Goal: Transaction & Acquisition: Purchase product/service

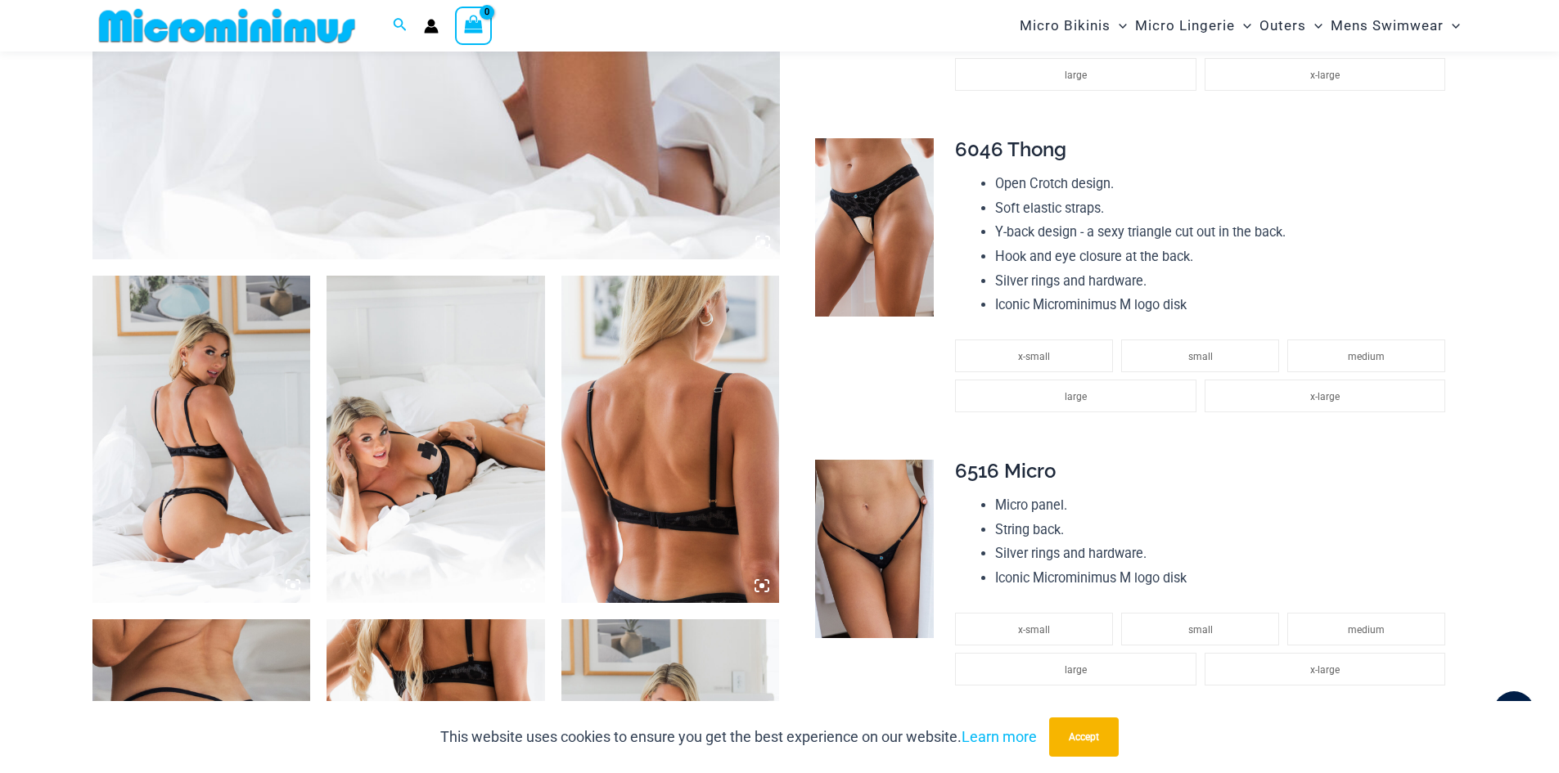
scroll to position [1213, 0]
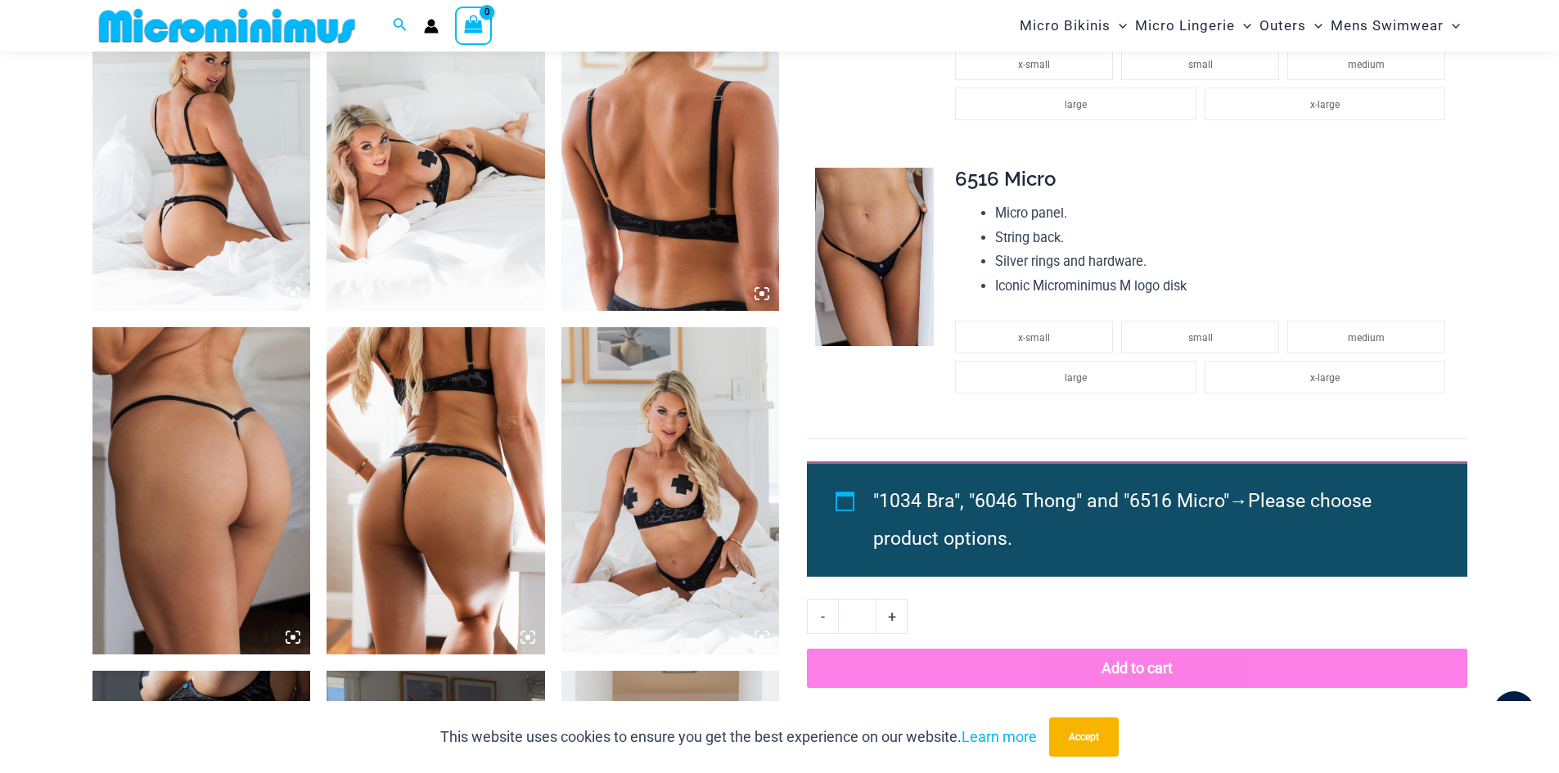
click at [437, 224] on img at bounding box center [435, 147] width 218 height 327
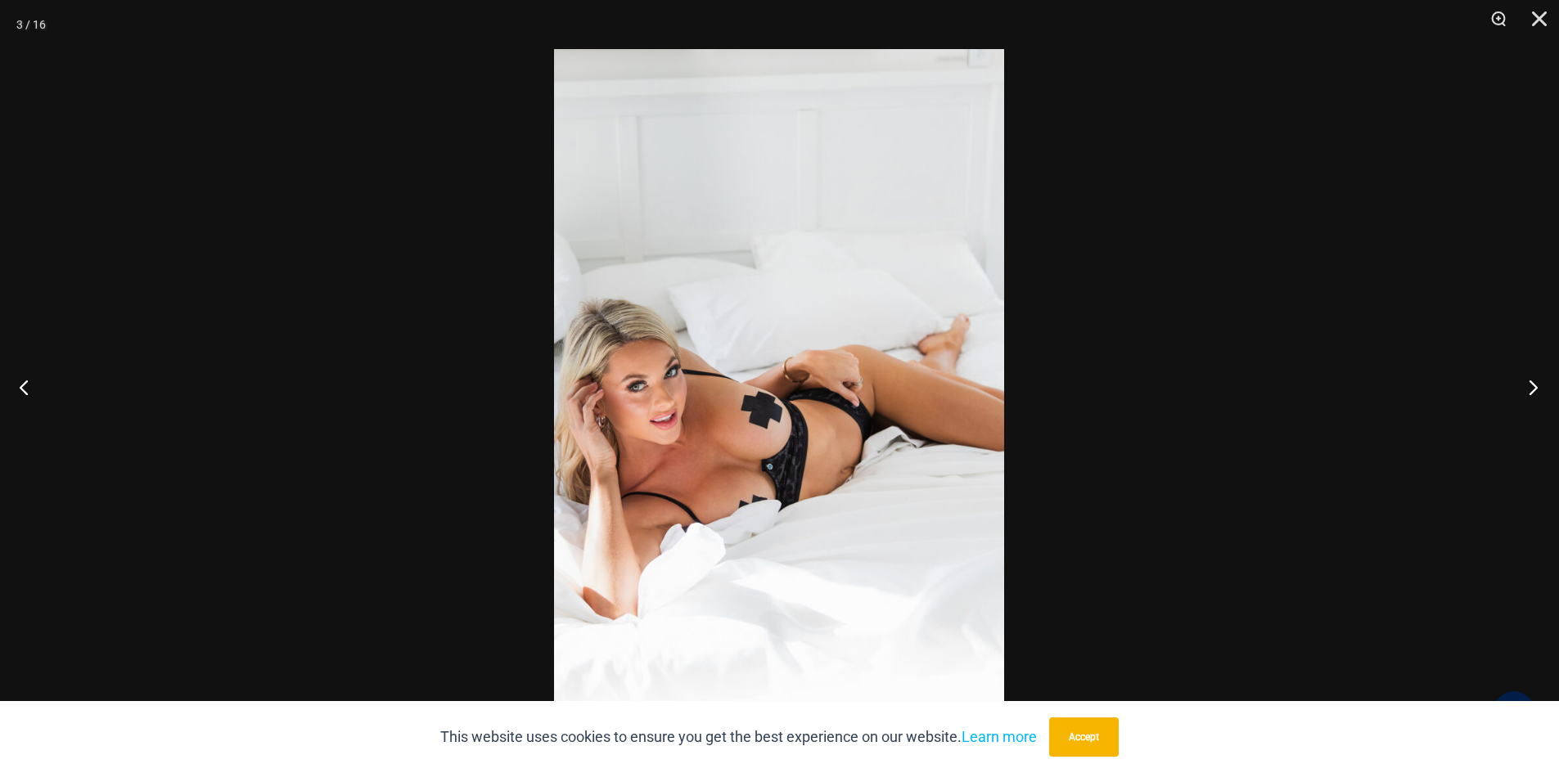
click at [1539, 389] on button "Next" at bounding box center [1527, 387] width 61 height 82
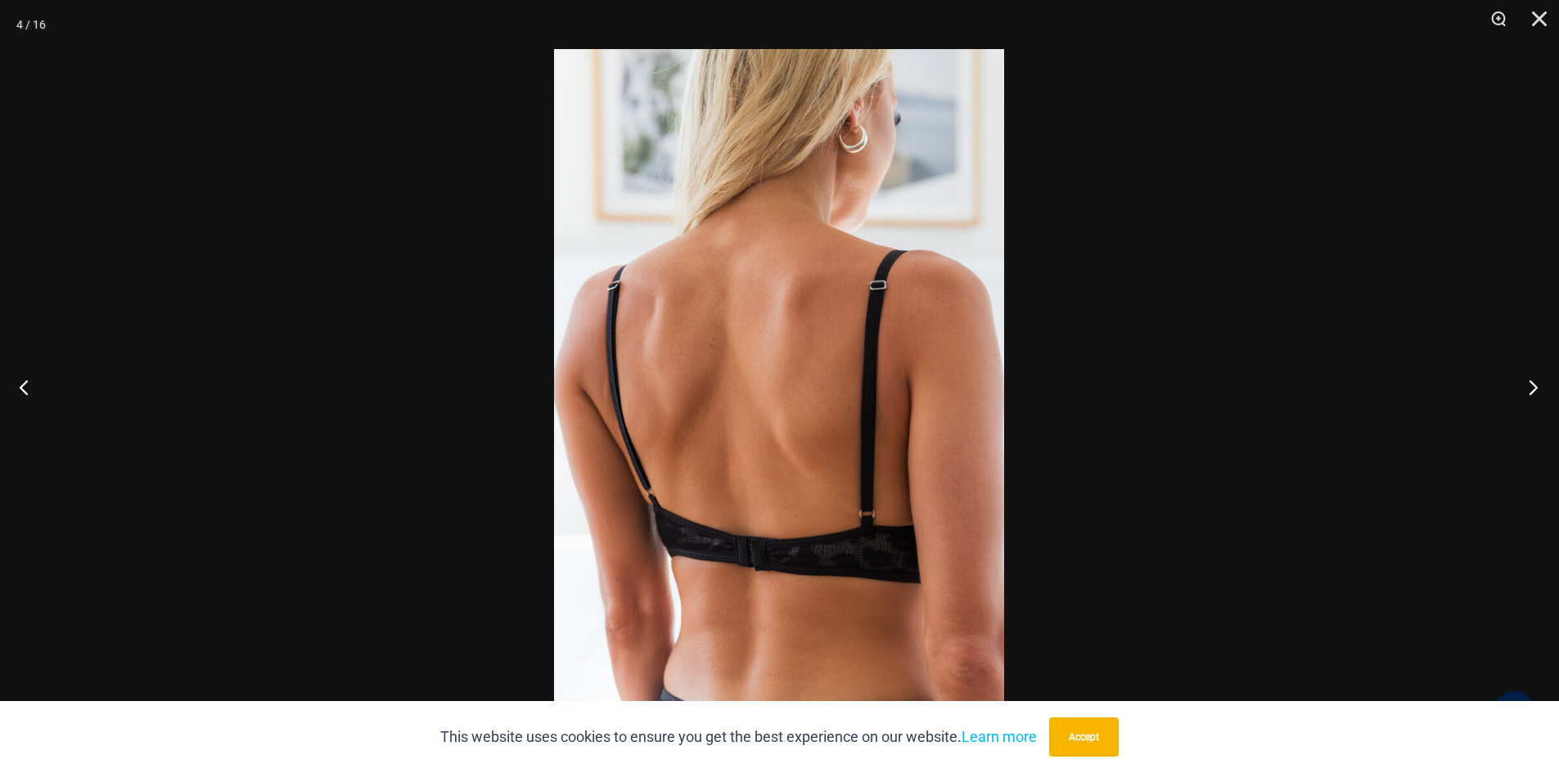
click at [1539, 389] on button "Next" at bounding box center [1527, 387] width 61 height 82
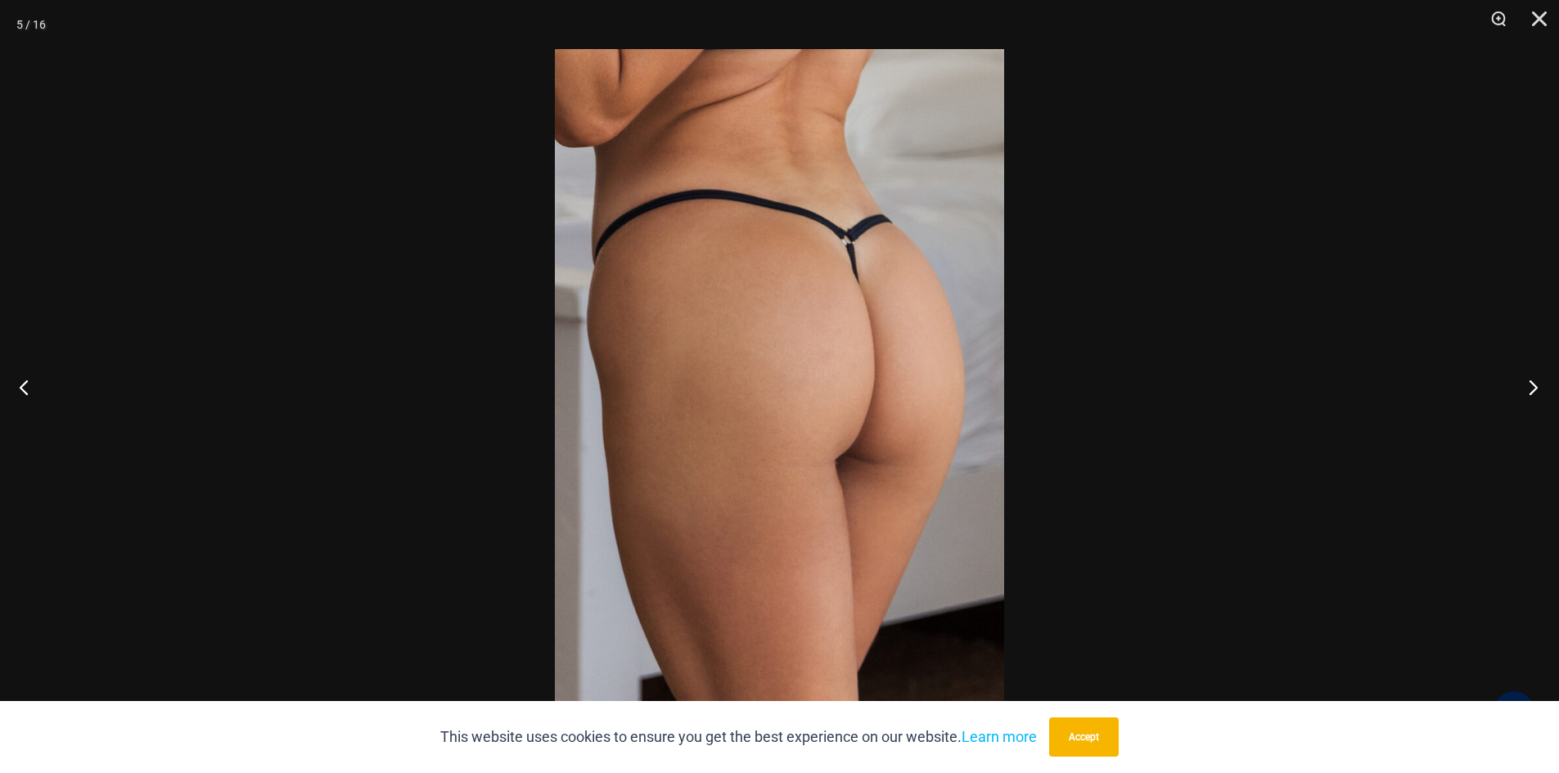
click at [1539, 389] on button "Next" at bounding box center [1527, 387] width 61 height 82
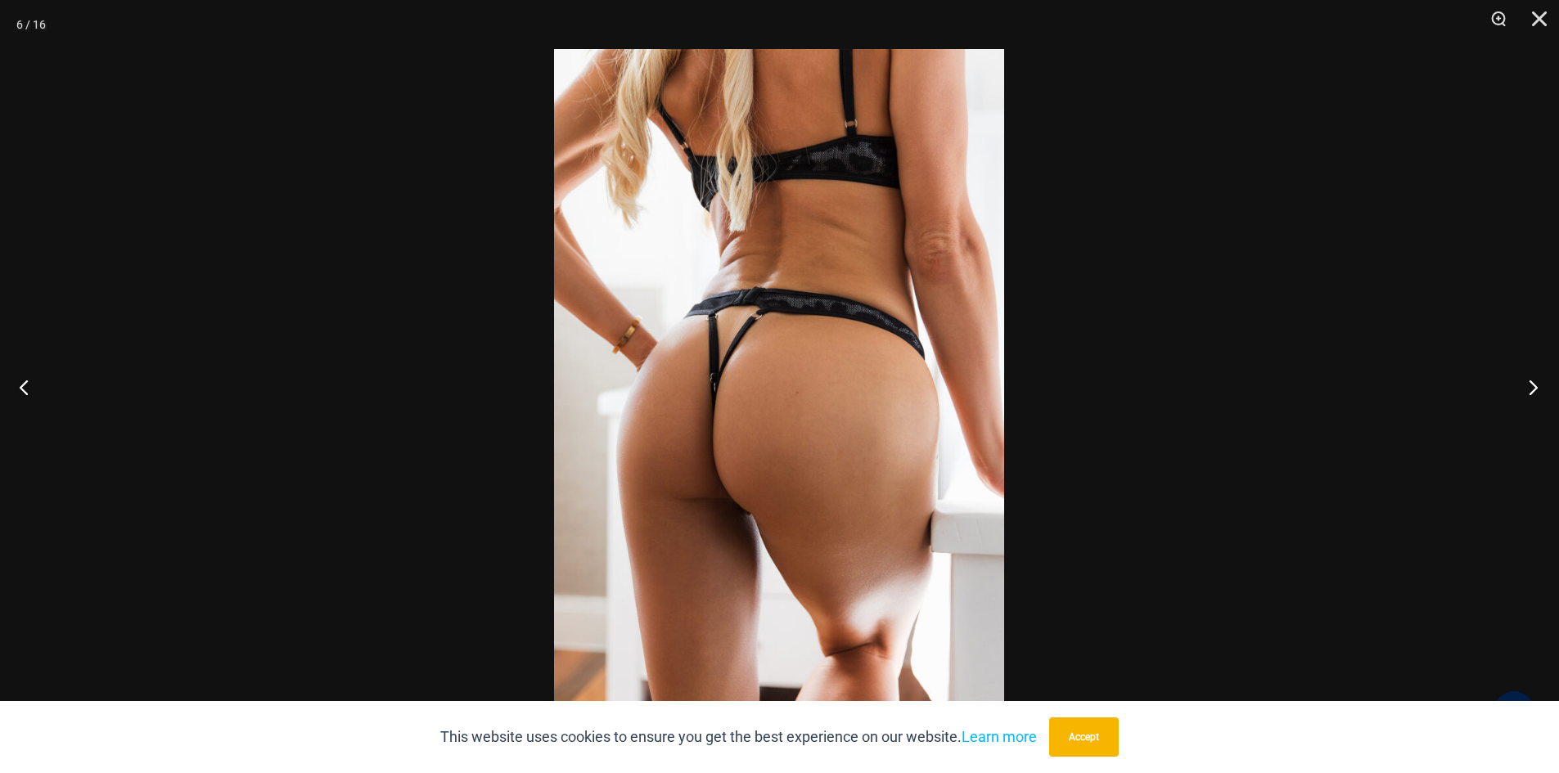
click at [1539, 389] on button "Next" at bounding box center [1527, 387] width 61 height 82
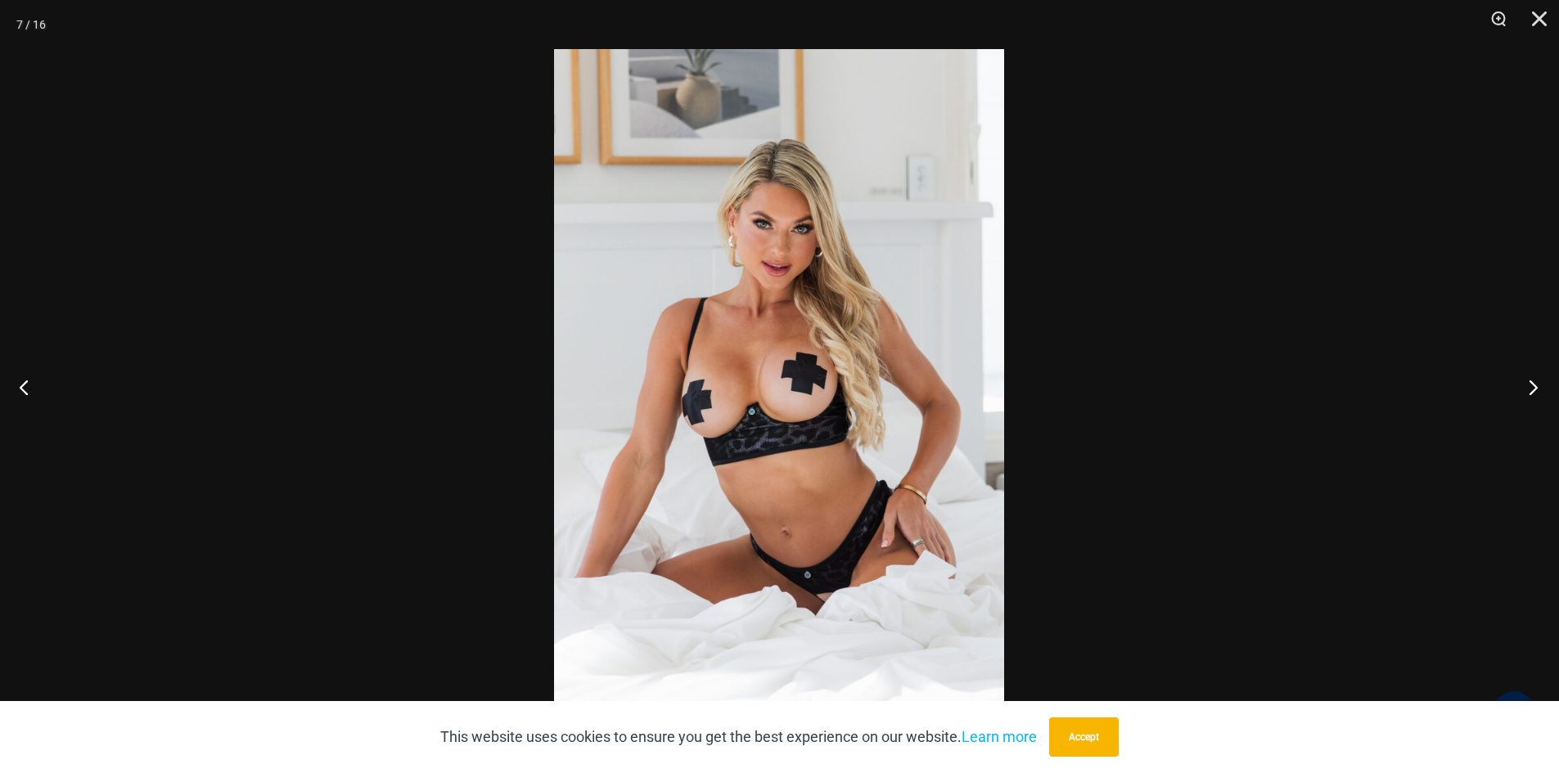
click at [1539, 389] on button "Next" at bounding box center [1527, 387] width 61 height 82
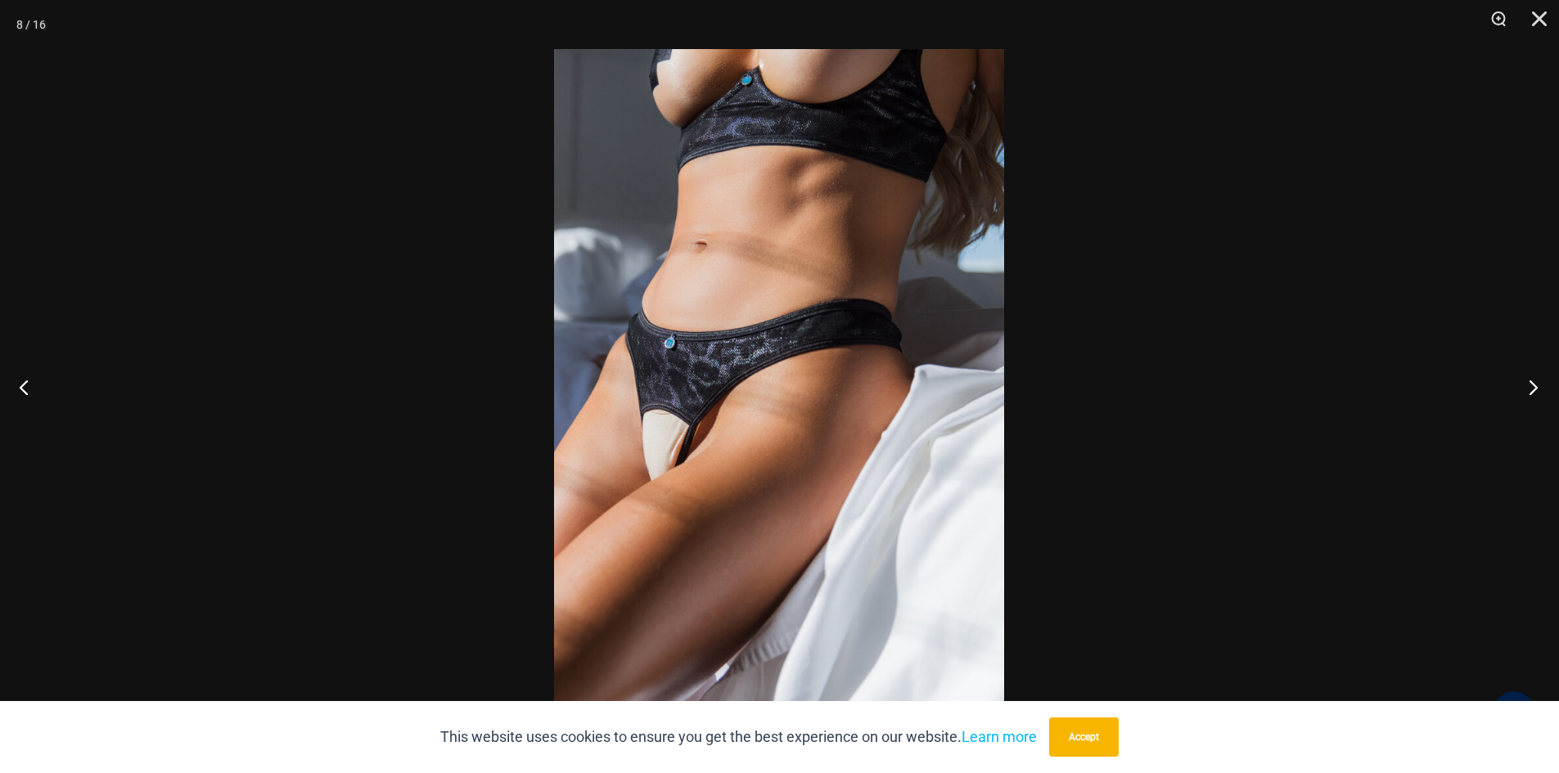
click at [1537, 389] on button "Next" at bounding box center [1527, 387] width 61 height 82
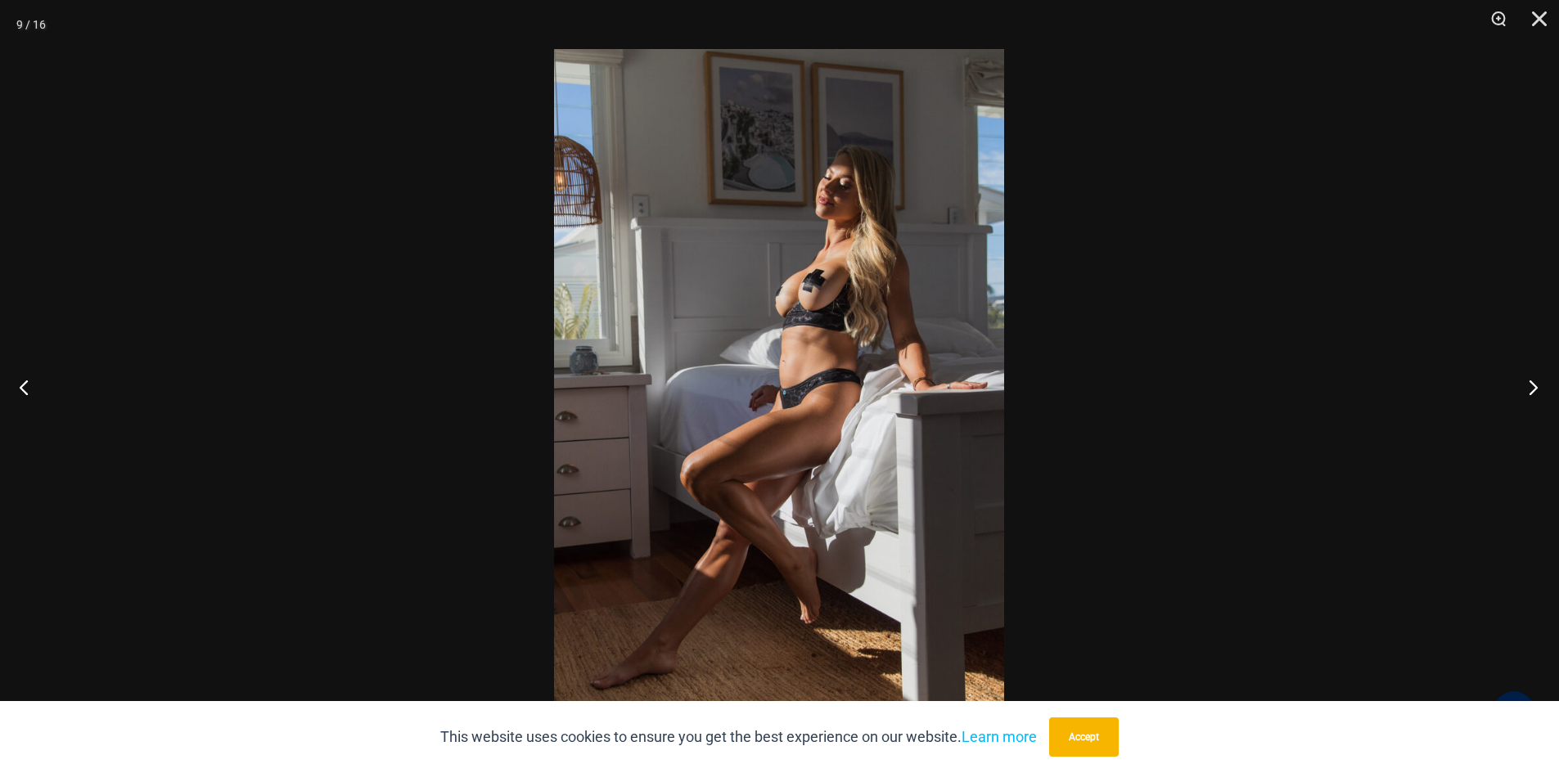
click at [1537, 387] on button "Next" at bounding box center [1527, 387] width 61 height 82
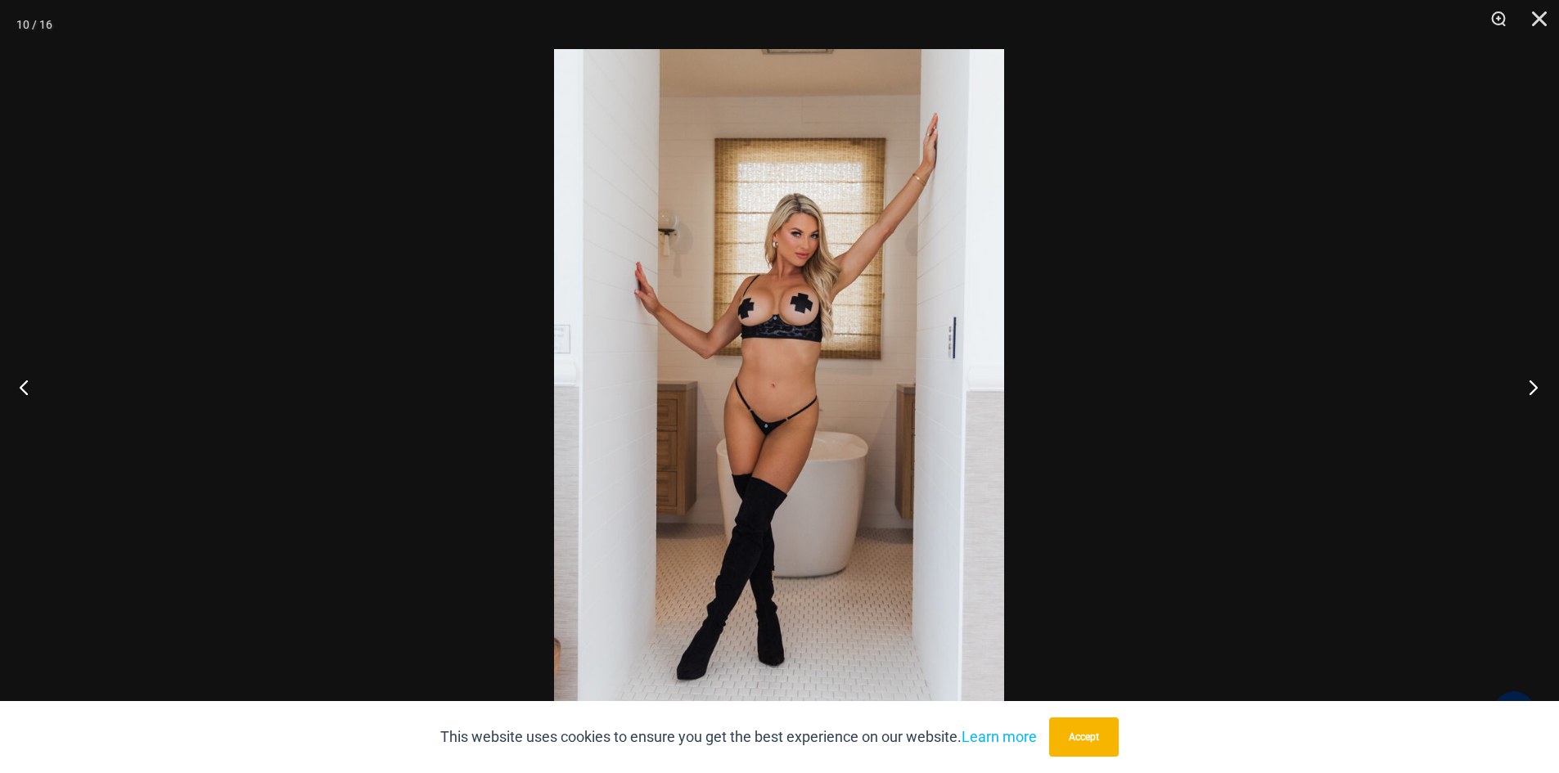
click at [1537, 387] on button "Next" at bounding box center [1527, 387] width 61 height 82
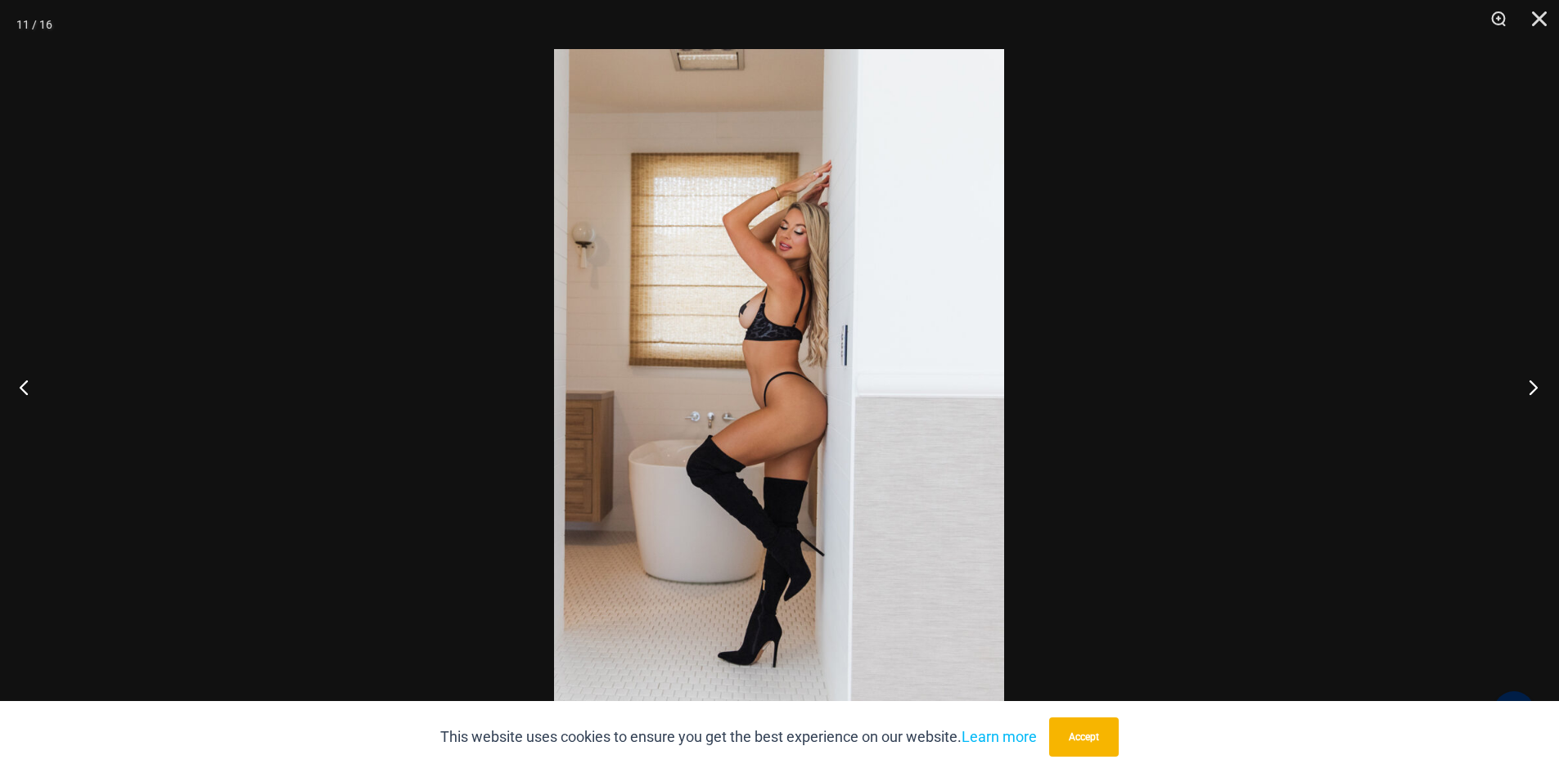
click at [1537, 387] on button "Next" at bounding box center [1527, 387] width 61 height 82
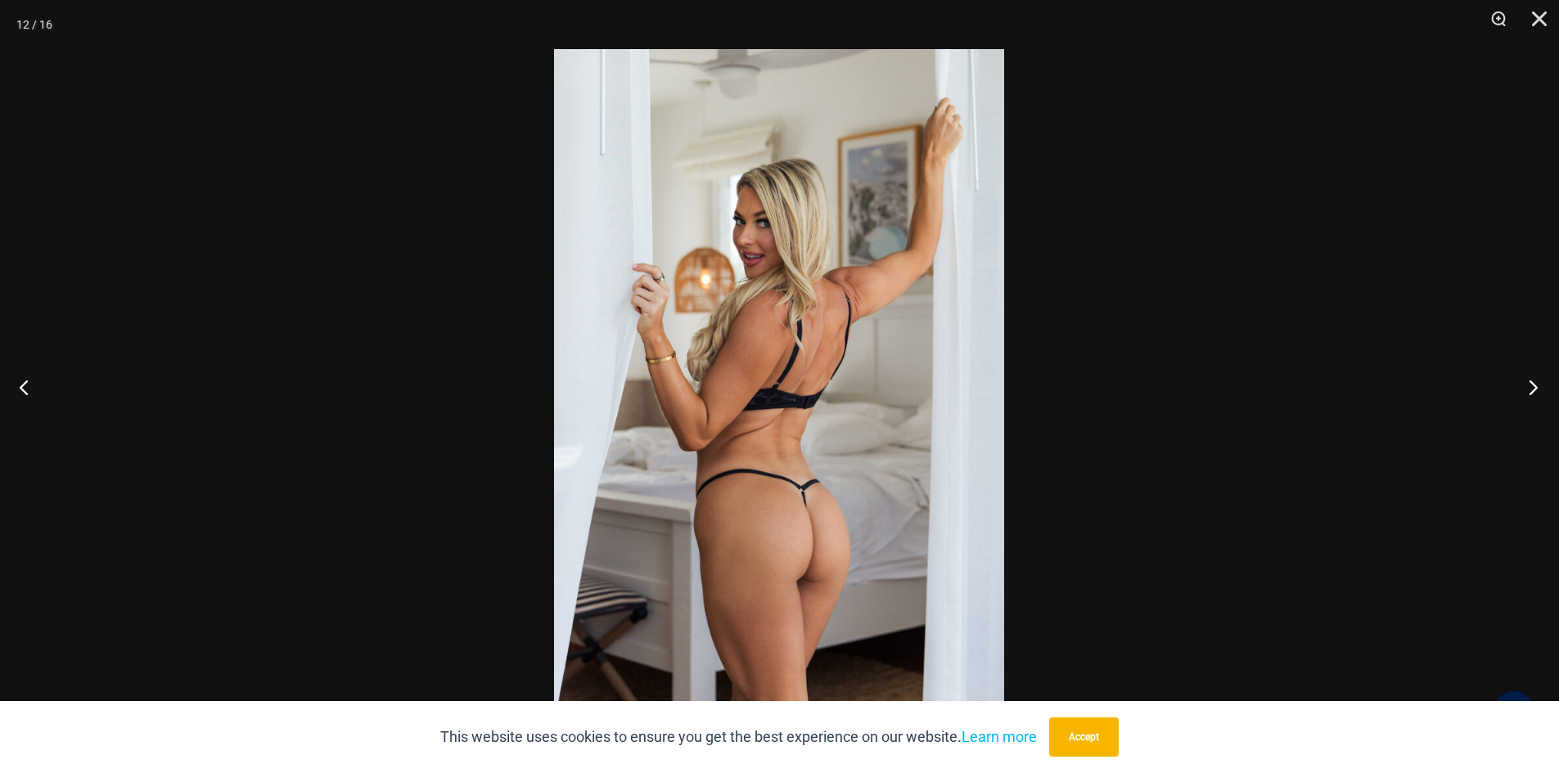
click at [1537, 387] on button "Next" at bounding box center [1527, 387] width 61 height 82
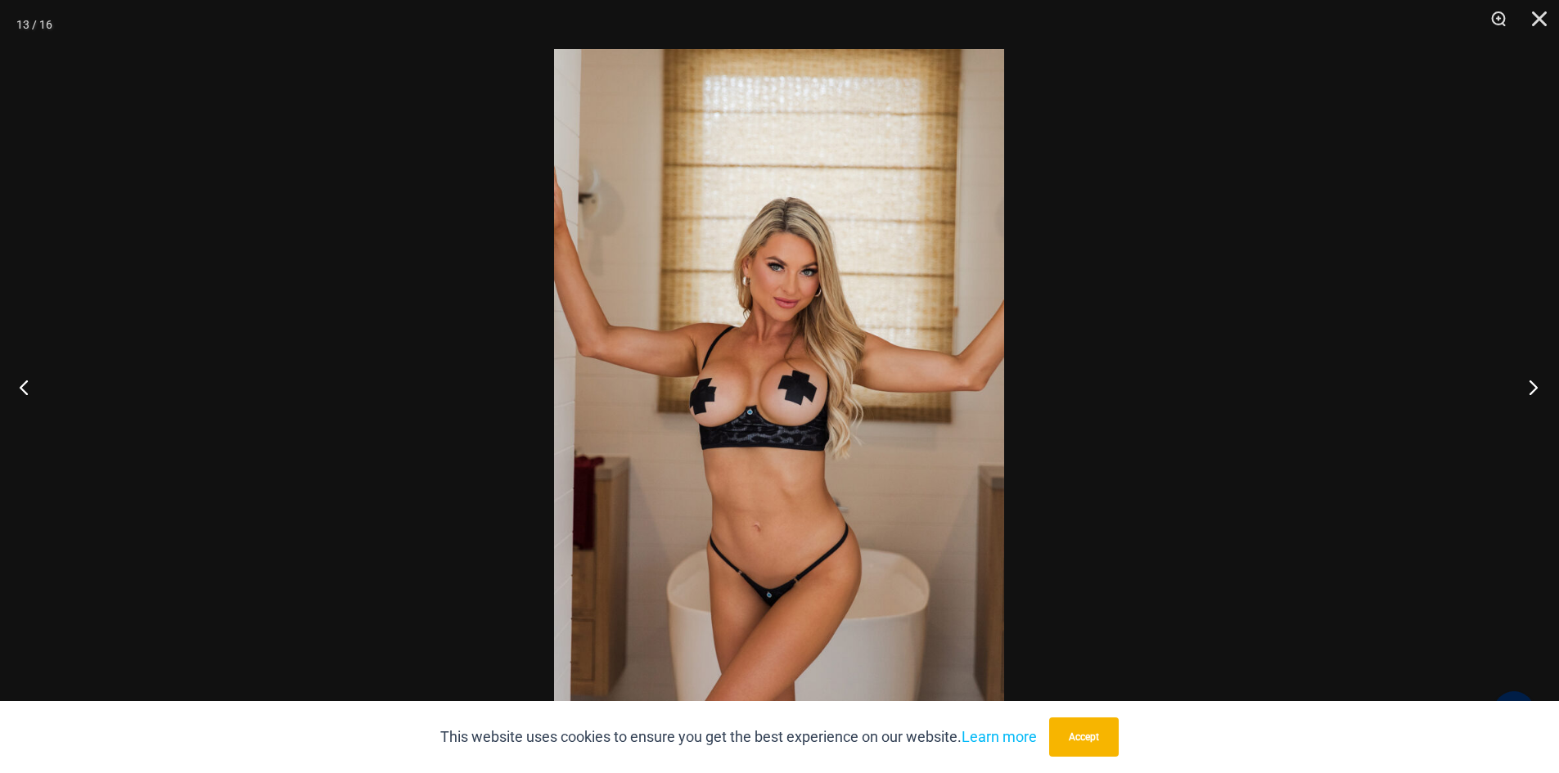
click at [1537, 387] on button "Next" at bounding box center [1527, 387] width 61 height 82
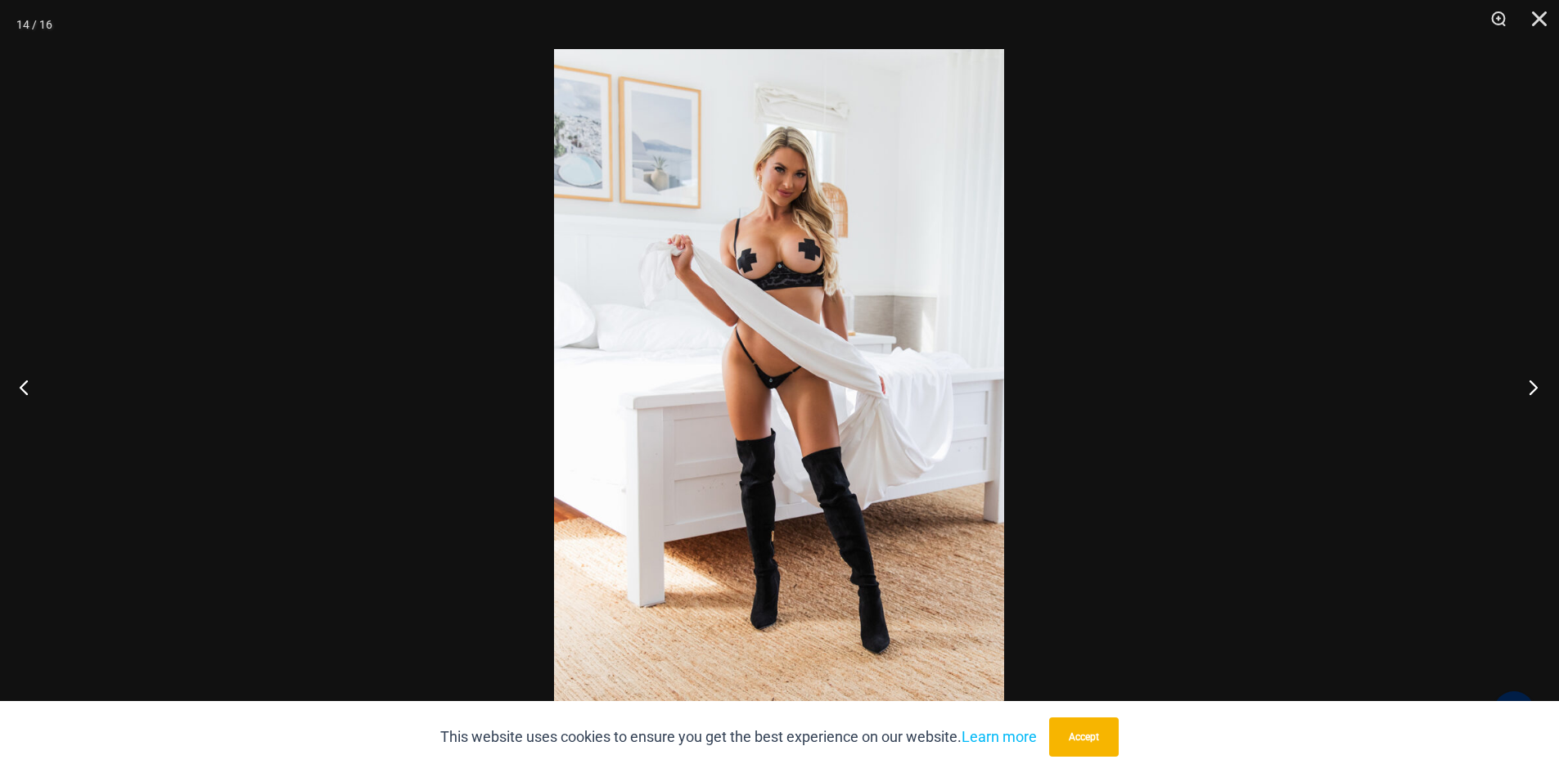
click at [1537, 387] on button "Next" at bounding box center [1527, 387] width 61 height 82
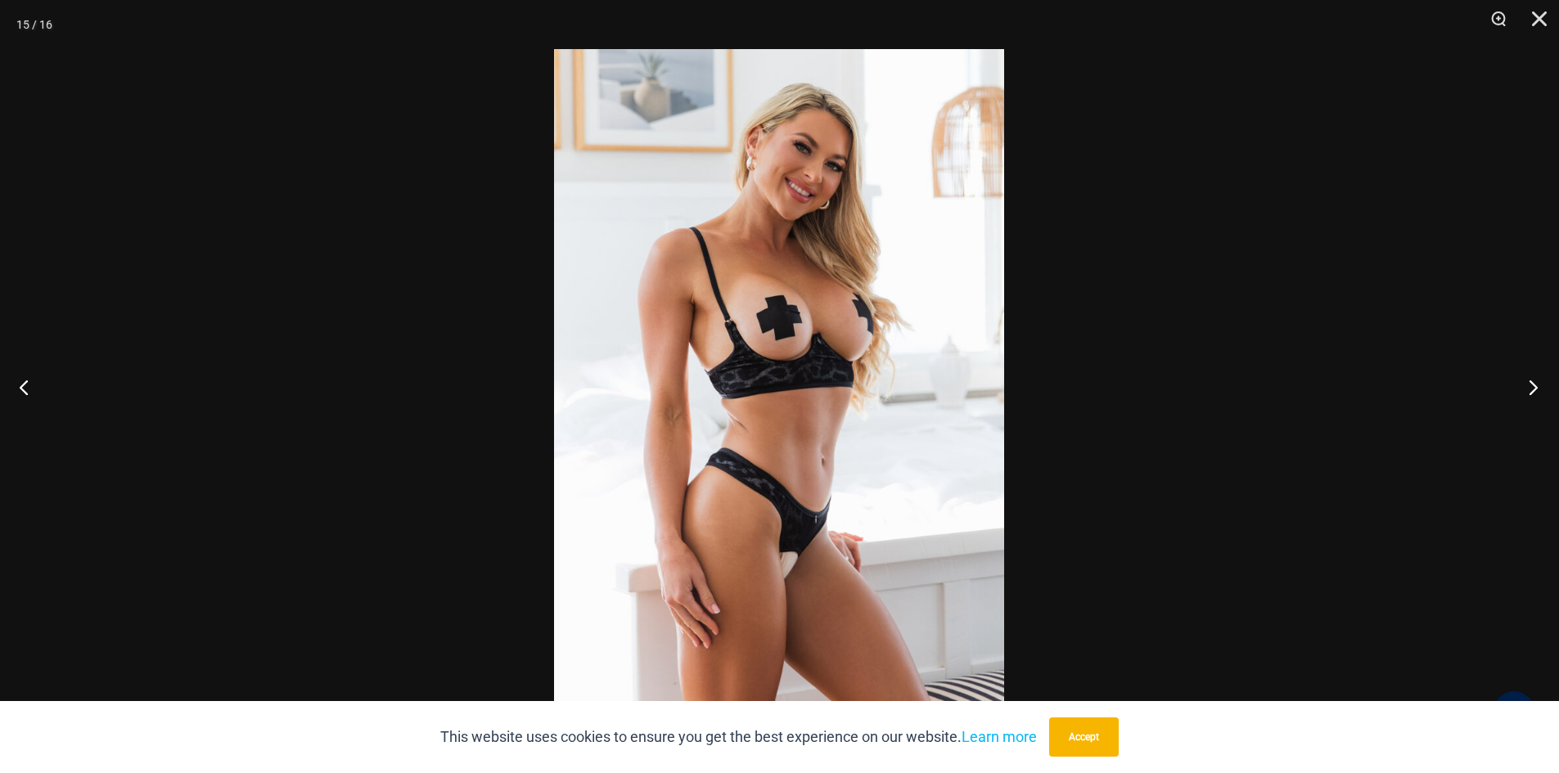
click at [1537, 387] on button "Next" at bounding box center [1527, 387] width 61 height 82
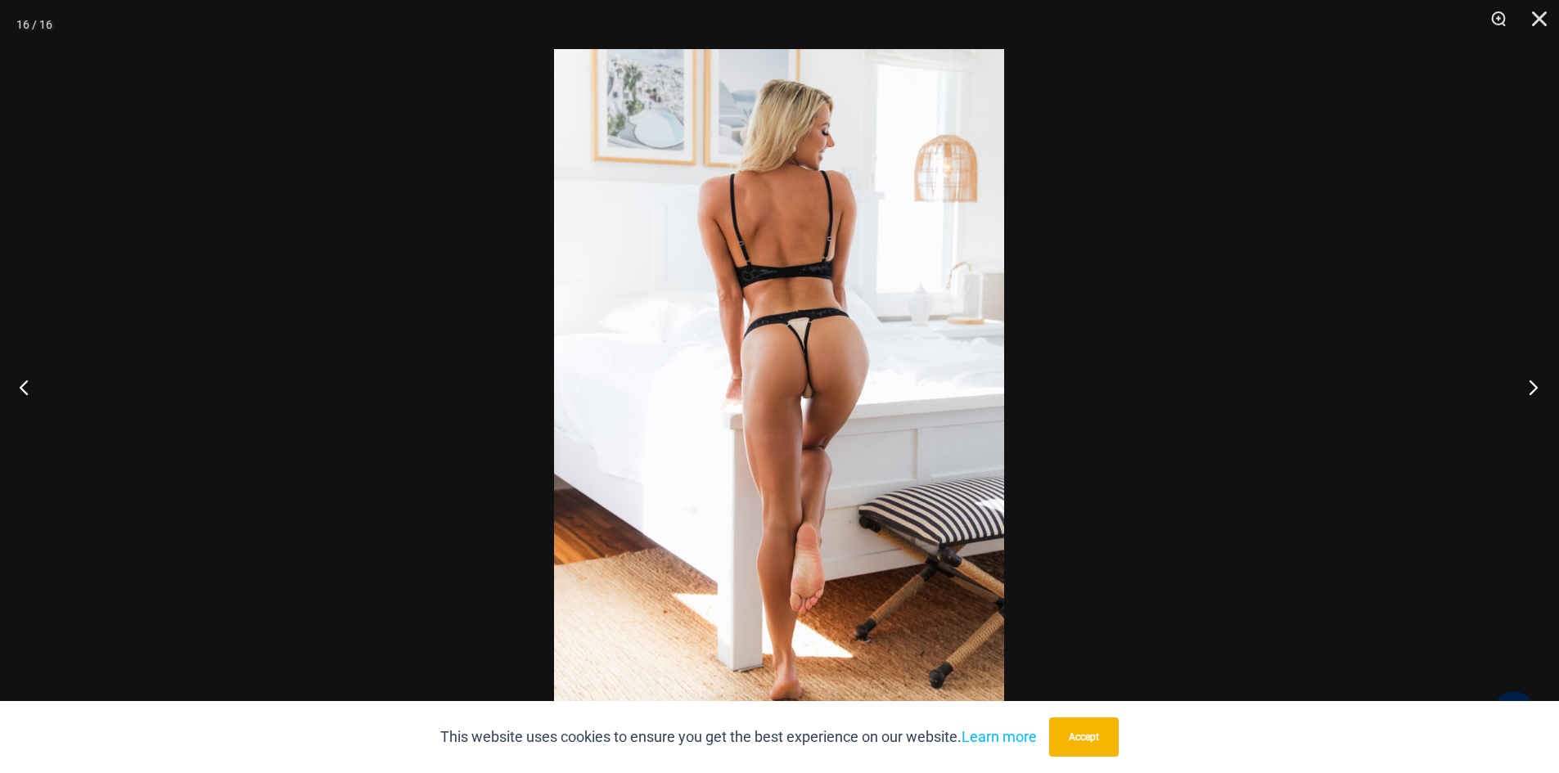
click at [1537, 387] on button "Next" at bounding box center [1527, 387] width 61 height 82
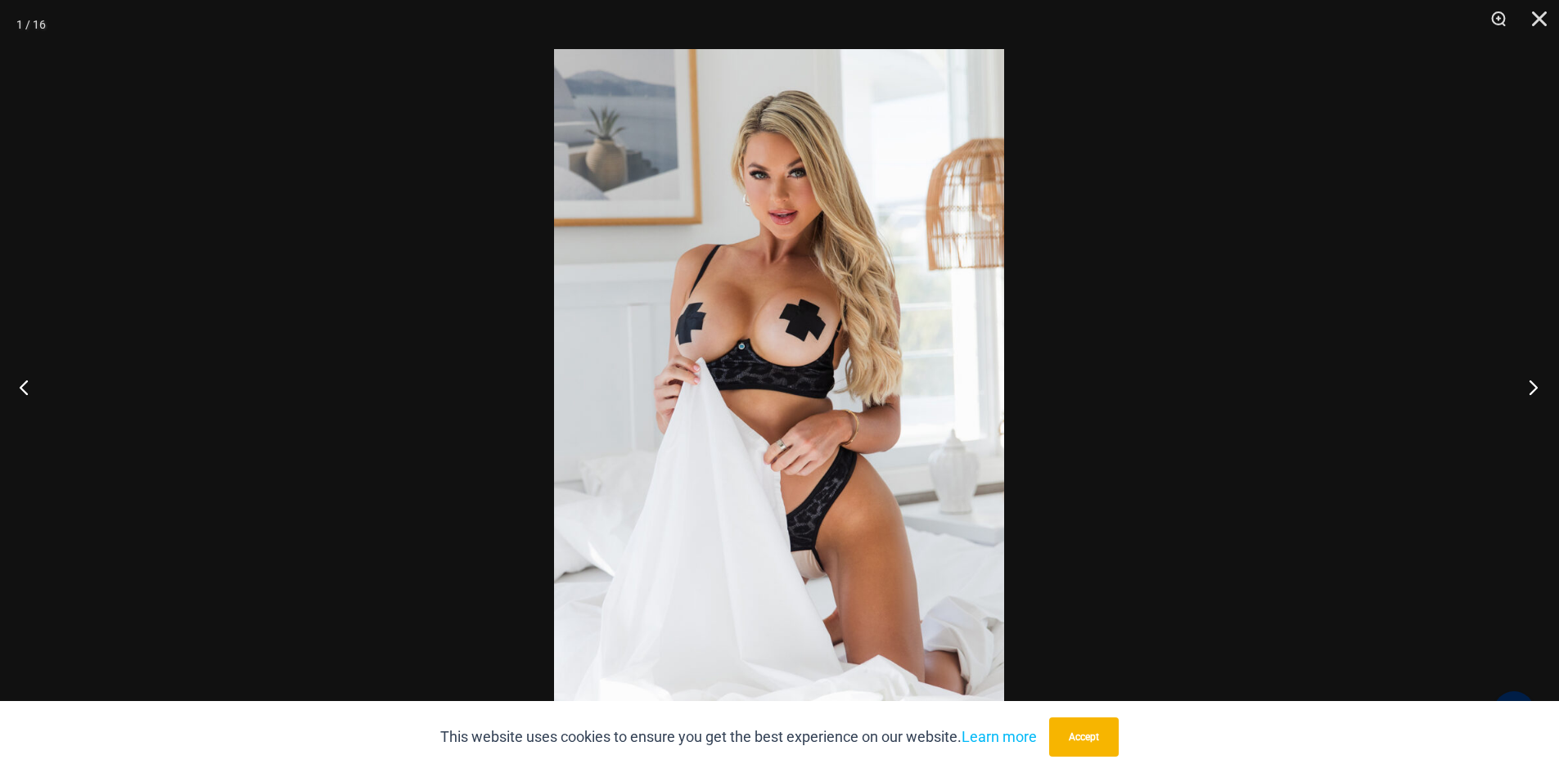
click at [1537, 385] on button "Next" at bounding box center [1527, 387] width 61 height 82
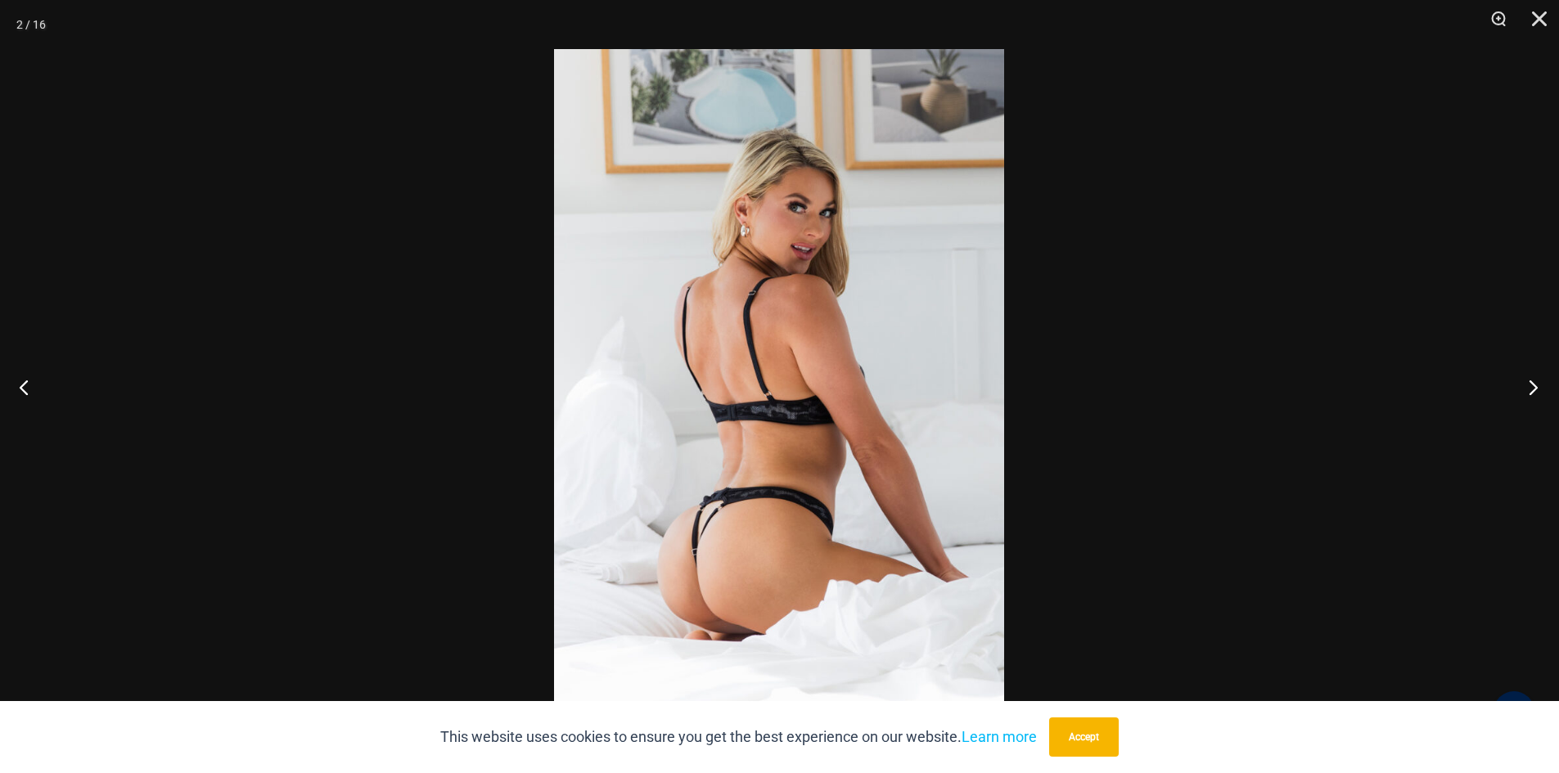
click at [1537, 385] on button "Next" at bounding box center [1527, 387] width 61 height 82
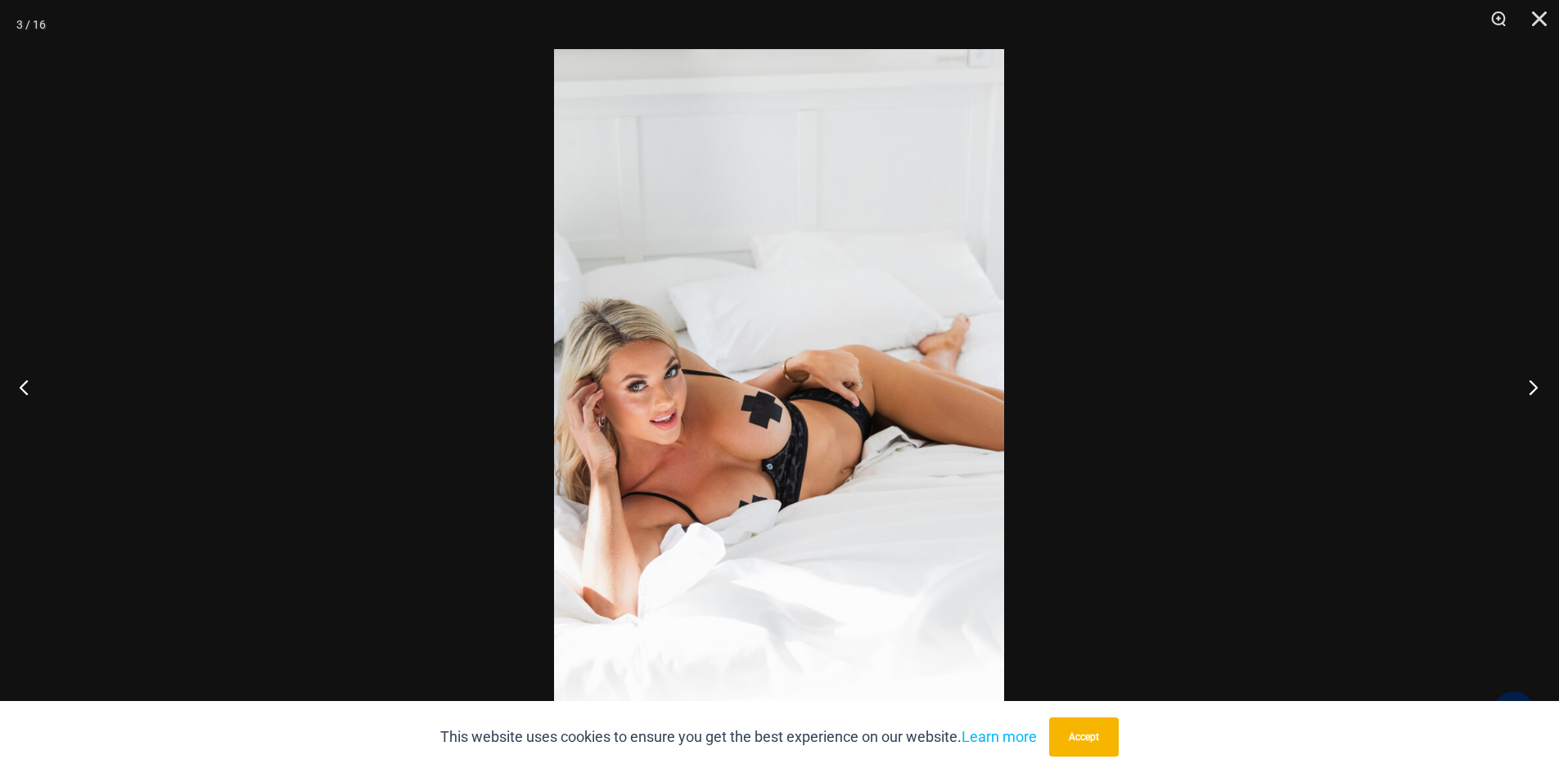
click at [1537, 385] on button "Next" at bounding box center [1527, 387] width 61 height 82
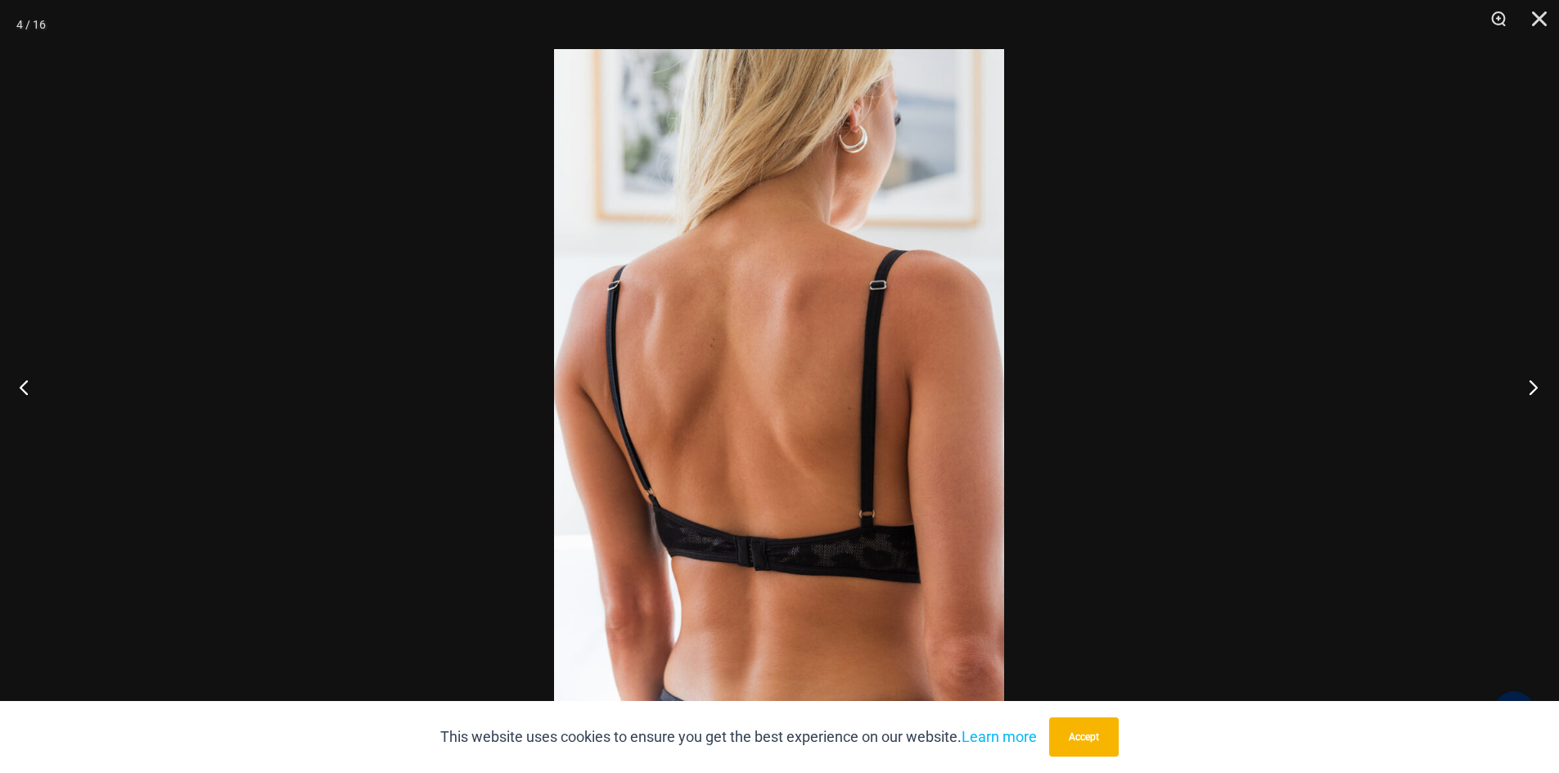
click at [1537, 385] on button "Next" at bounding box center [1527, 387] width 61 height 82
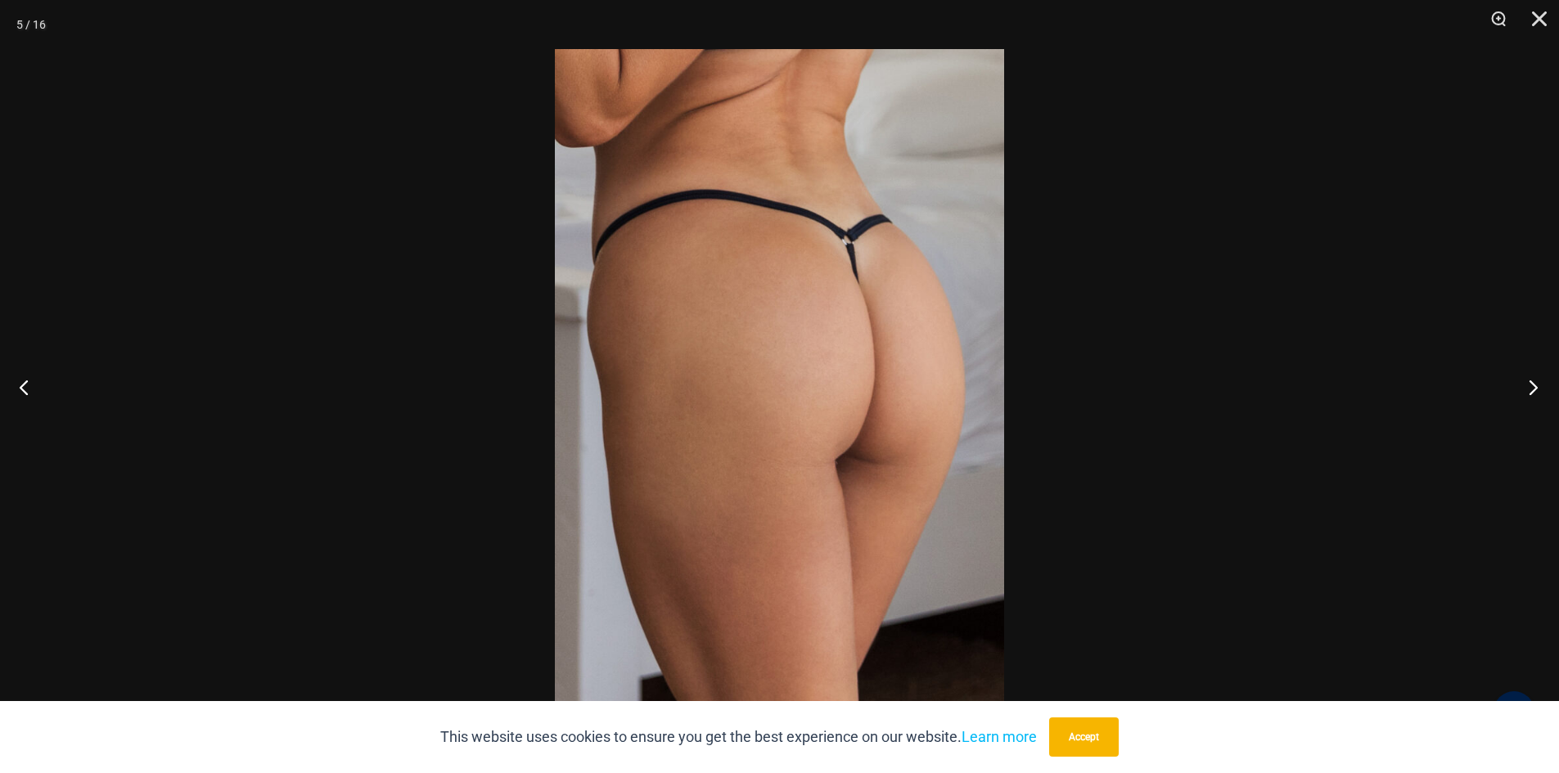
click at [1537, 384] on button "Next" at bounding box center [1527, 387] width 61 height 82
